Goal: Find specific page/section: Find specific page/section

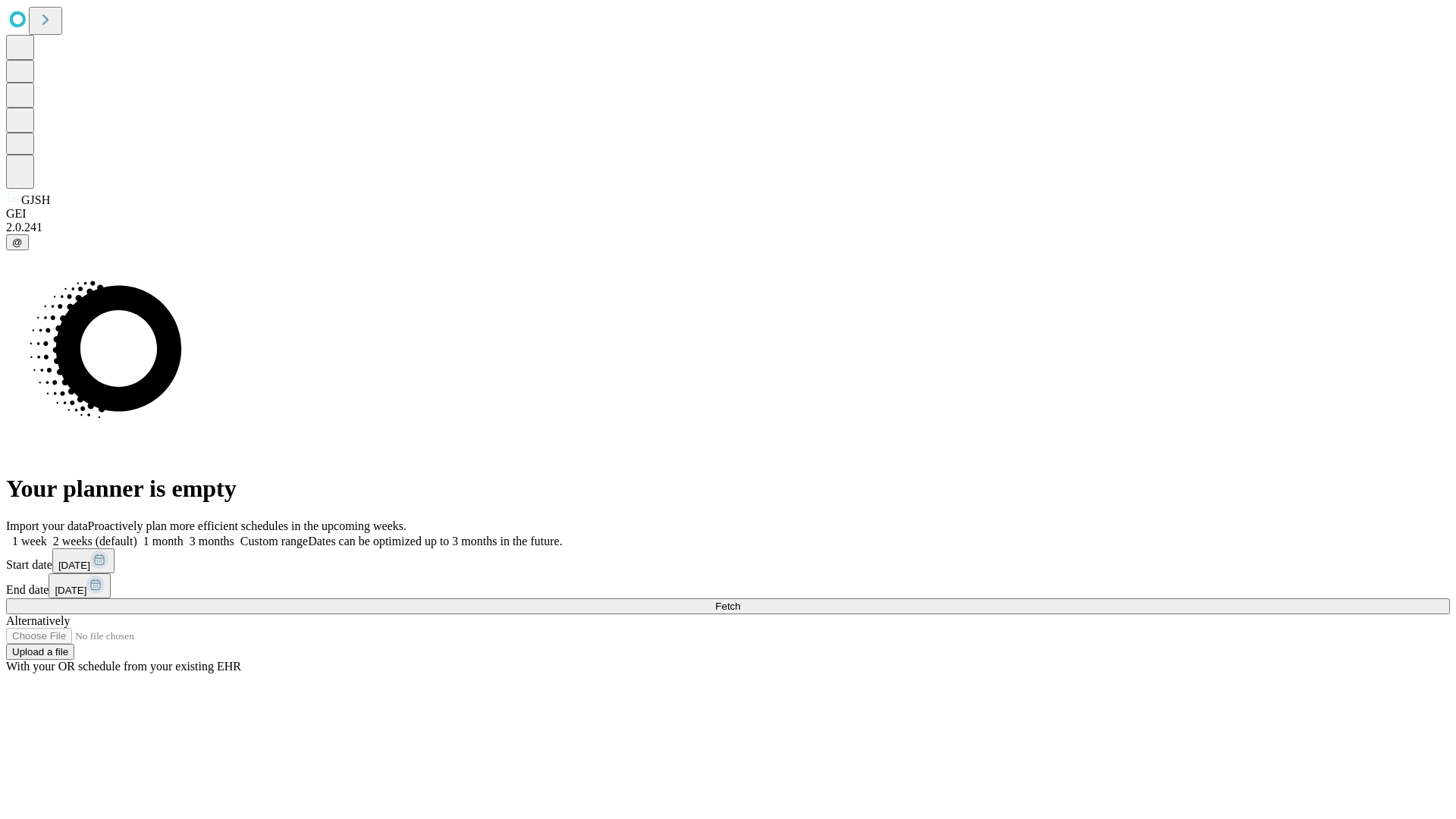
click at [740, 601] on span "Fetch" at bounding box center [728, 606] width 25 height 11
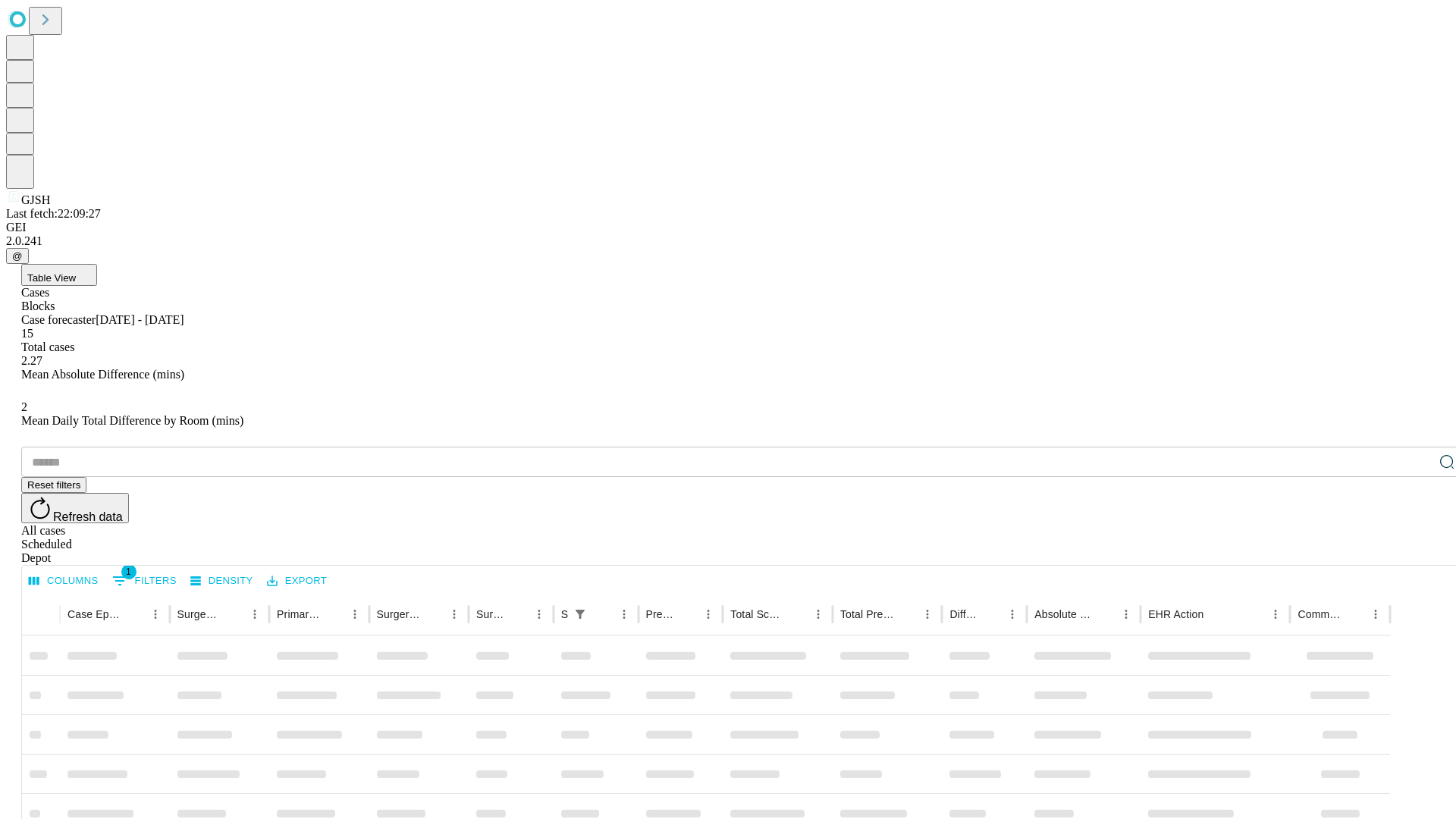
click at [1416, 551] on div "Depot" at bounding box center [743, 558] width 1444 height 14
